Goal: Communication & Community: Answer question/provide support

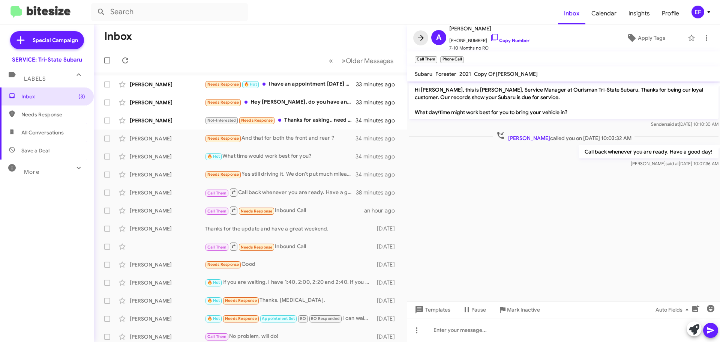
click at [420, 36] on icon at bounding box center [421, 37] width 9 height 9
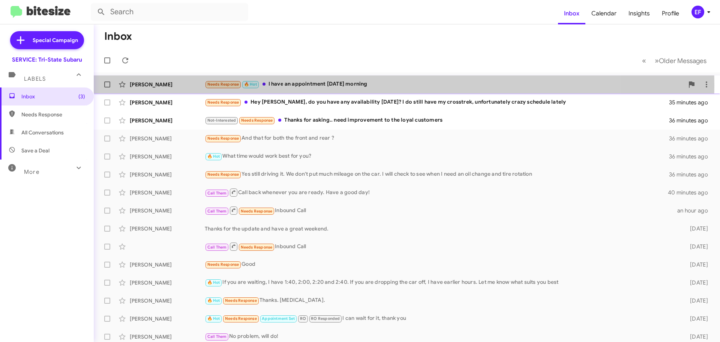
click at [144, 85] on div "[PERSON_NAME]" at bounding box center [167, 85] width 75 height 8
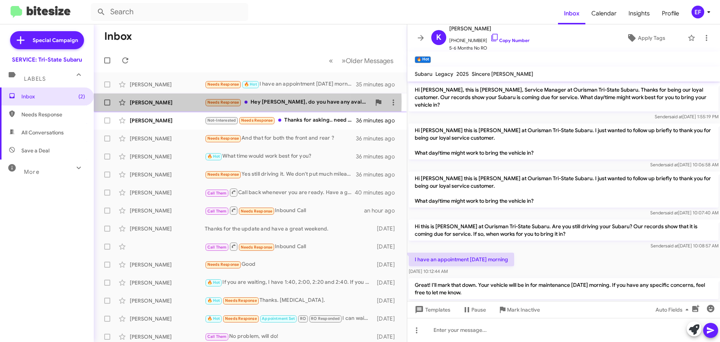
click at [138, 101] on div "[PERSON_NAME]" at bounding box center [167, 103] width 75 height 8
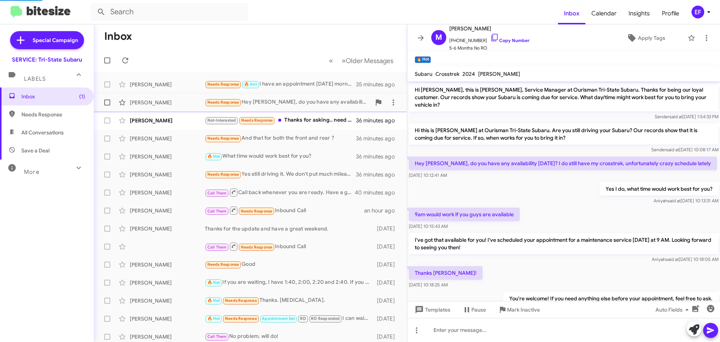
scroll to position [22, 0]
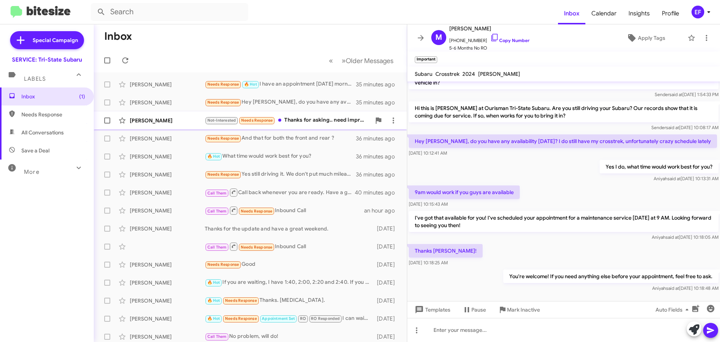
click at [142, 119] on div "[PERSON_NAME]" at bounding box center [167, 121] width 75 height 8
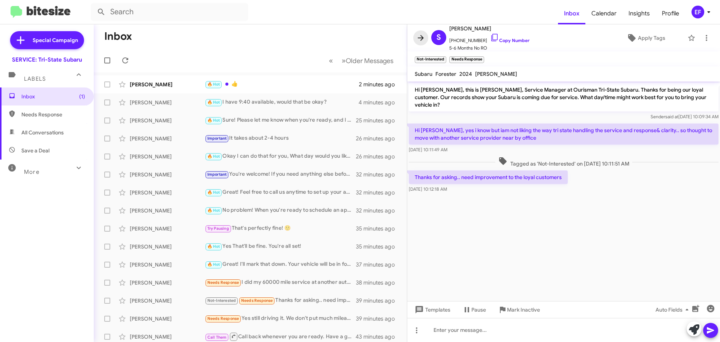
click at [422, 38] on icon at bounding box center [421, 38] width 6 height 6
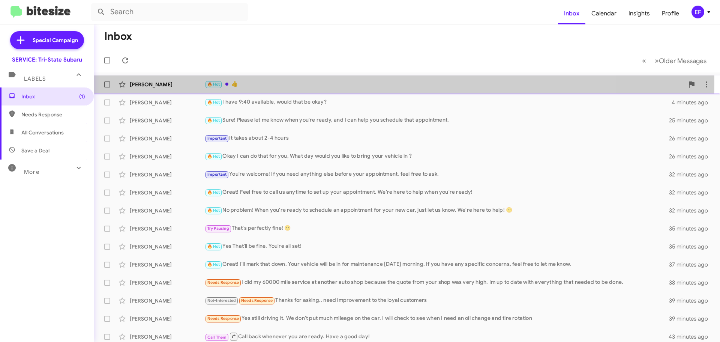
click at [141, 83] on div "[PERSON_NAME]" at bounding box center [167, 85] width 75 height 8
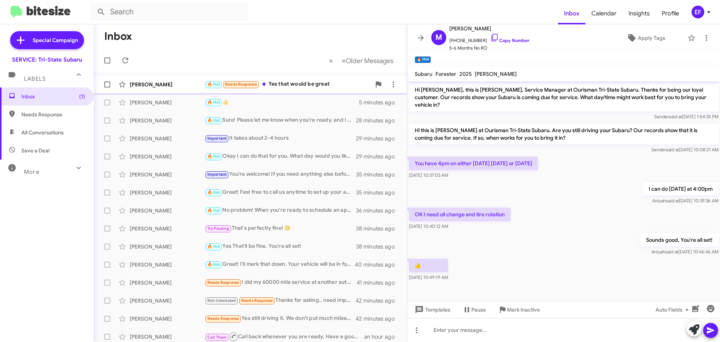
click at [140, 82] on div "[PERSON_NAME]" at bounding box center [167, 85] width 75 height 8
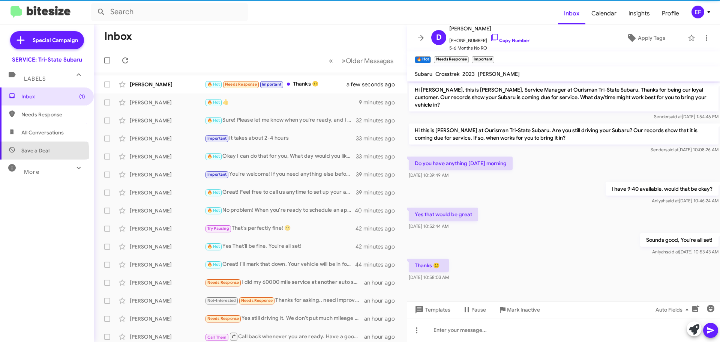
click at [32, 152] on span "Save a Deal" at bounding box center [35, 151] width 28 height 8
type input "in:not-interested"
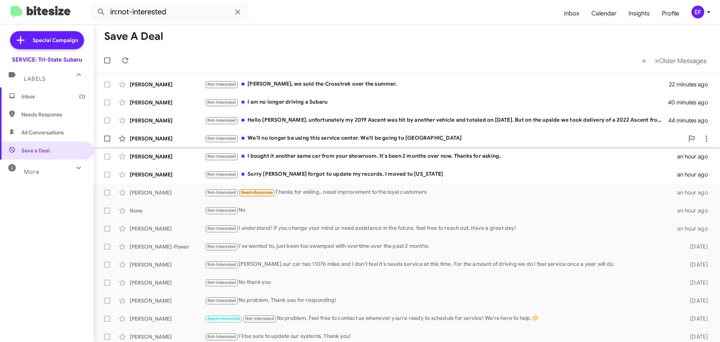
click at [137, 139] on div "[PERSON_NAME]" at bounding box center [167, 139] width 75 height 8
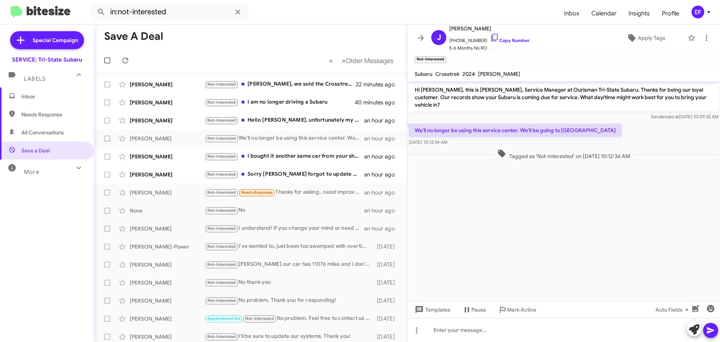
drag, startPoint x: 295, startPoint y: 17, endPoint x: 602, endPoint y: 256, distance: 389.1
click at [602, 256] on cdk-virtual-scroll-viewport "Hi [PERSON_NAME], this is [PERSON_NAME], Service Manager at Ourisman Tri-State …" at bounding box center [564, 191] width 313 height 220
click at [25, 96] on span "Inbox" at bounding box center [53, 97] width 64 height 8
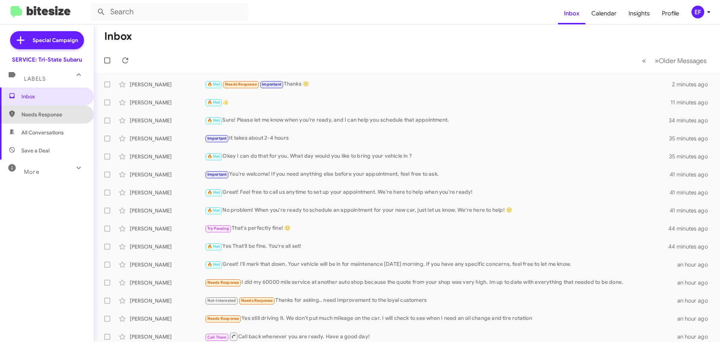
click at [52, 112] on span "Needs Response" at bounding box center [53, 115] width 64 height 8
type input "in:needs-response"
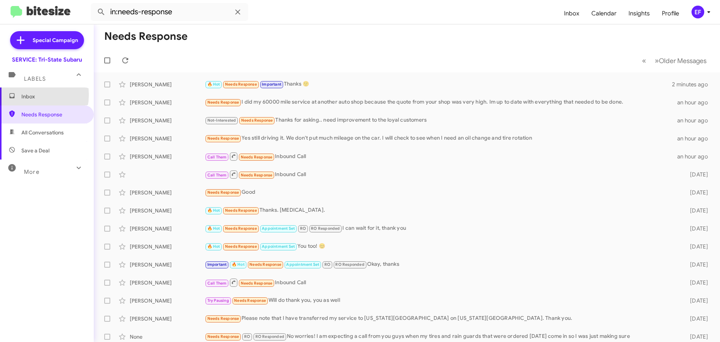
click at [24, 95] on span "Inbox" at bounding box center [53, 97] width 64 height 8
